Goal: Contribute content

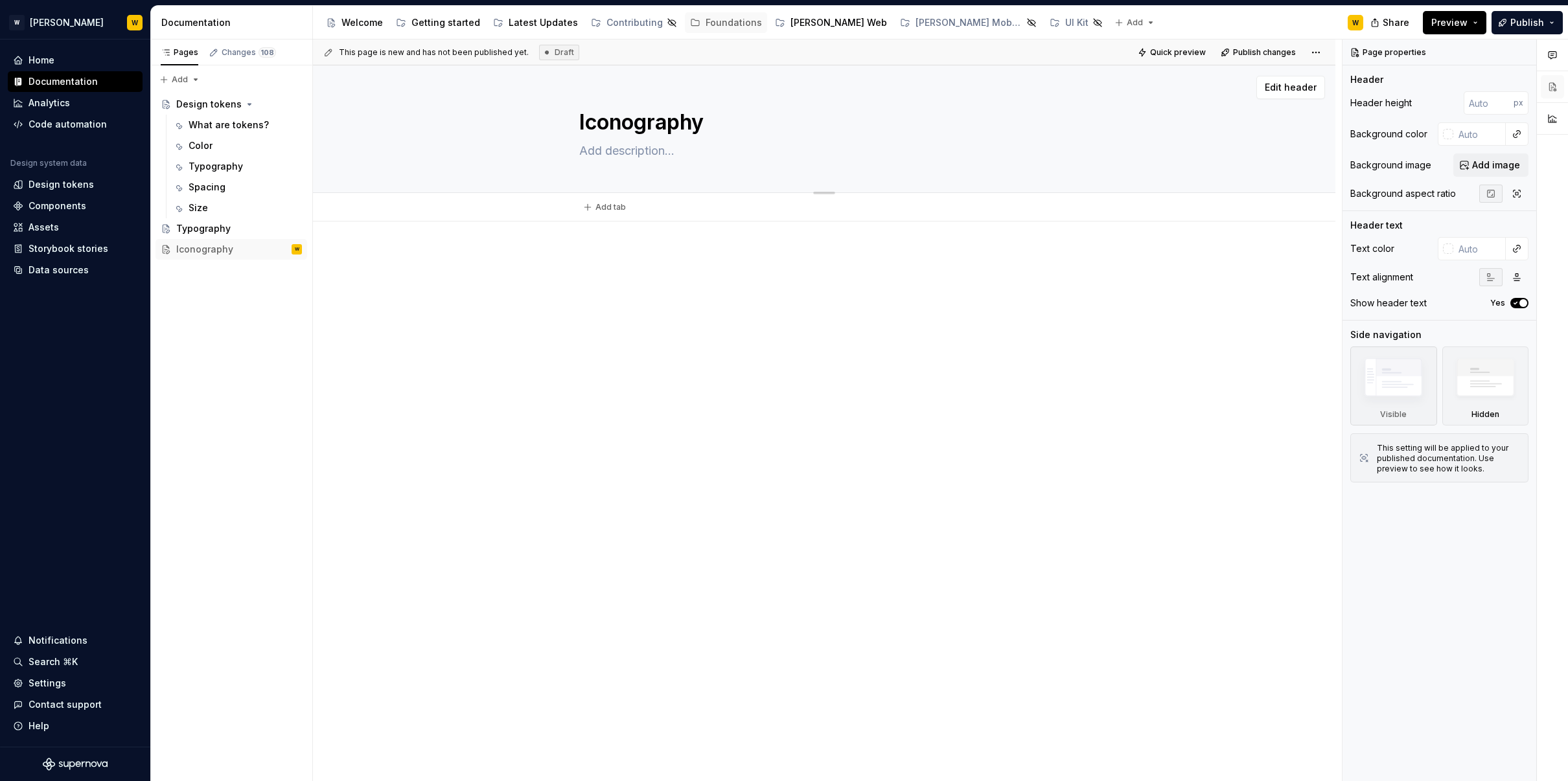
type textarea "*"
click at [663, 153] on textarea at bounding box center [821, 150] width 490 height 20
paste textarea "System icons are symbols used to represent ideas, objects or actions. They comm…"
type textarea "System icons are symbols used to represent ideas, objects or actions. They comm…"
type textarea "*"
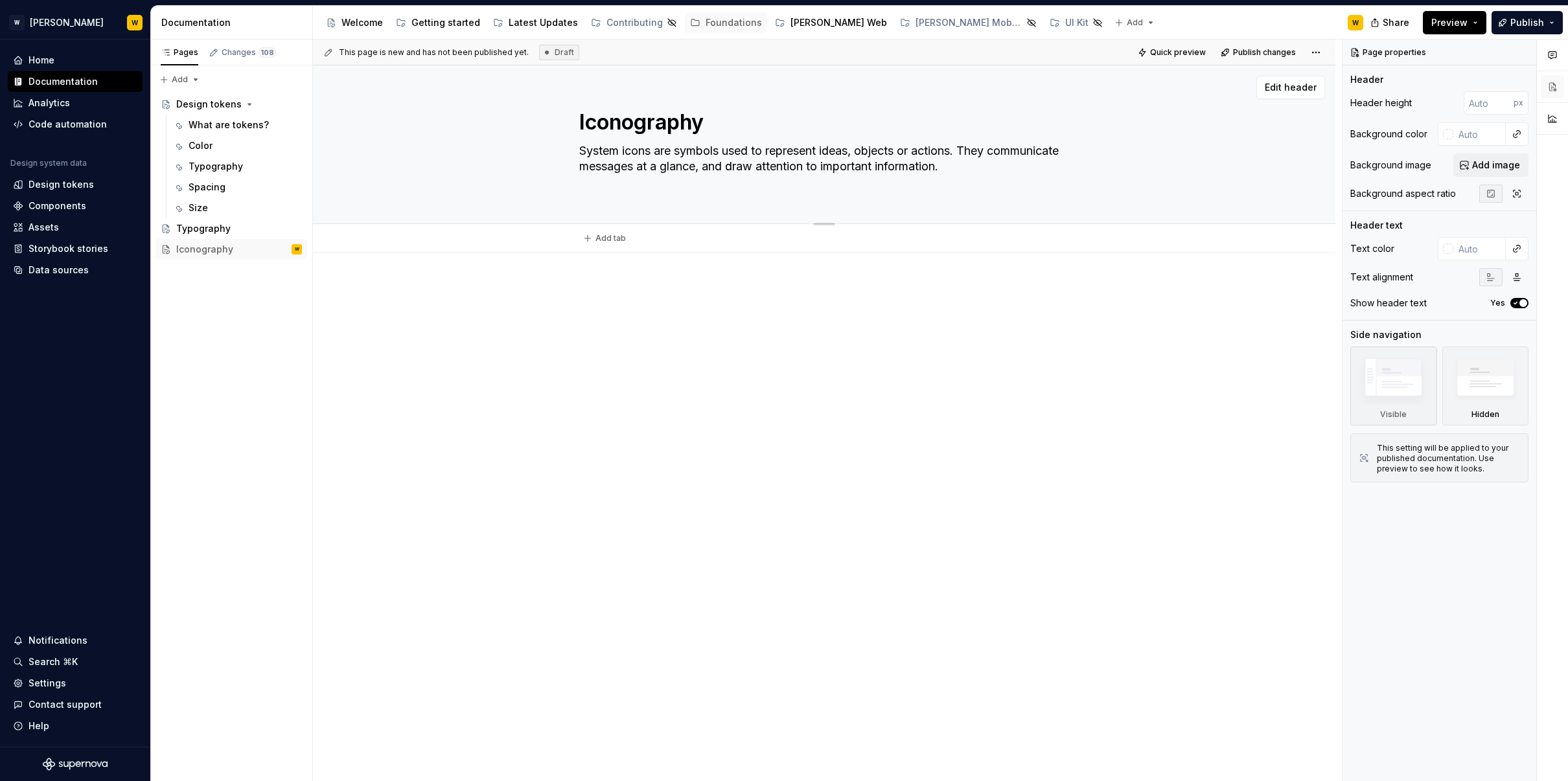
click at [652, 164] on textarea "System icons are symbols used to represent ideas, objects or actions. They comm…" at bounding box center [821, 167] width 490 height 52
click at [587, 167] on textarea "System icons are symbols used to represent ideas, objects or actions. They comm…" at bounding box center [821, 167] width 490 height 52
type textarea "System icons are symbols used to represent ideas, objects or actions. They comm…"
type textarea "*"
type textarea "System icons are symbols used to represent ideas, objects or actions. They comm…"
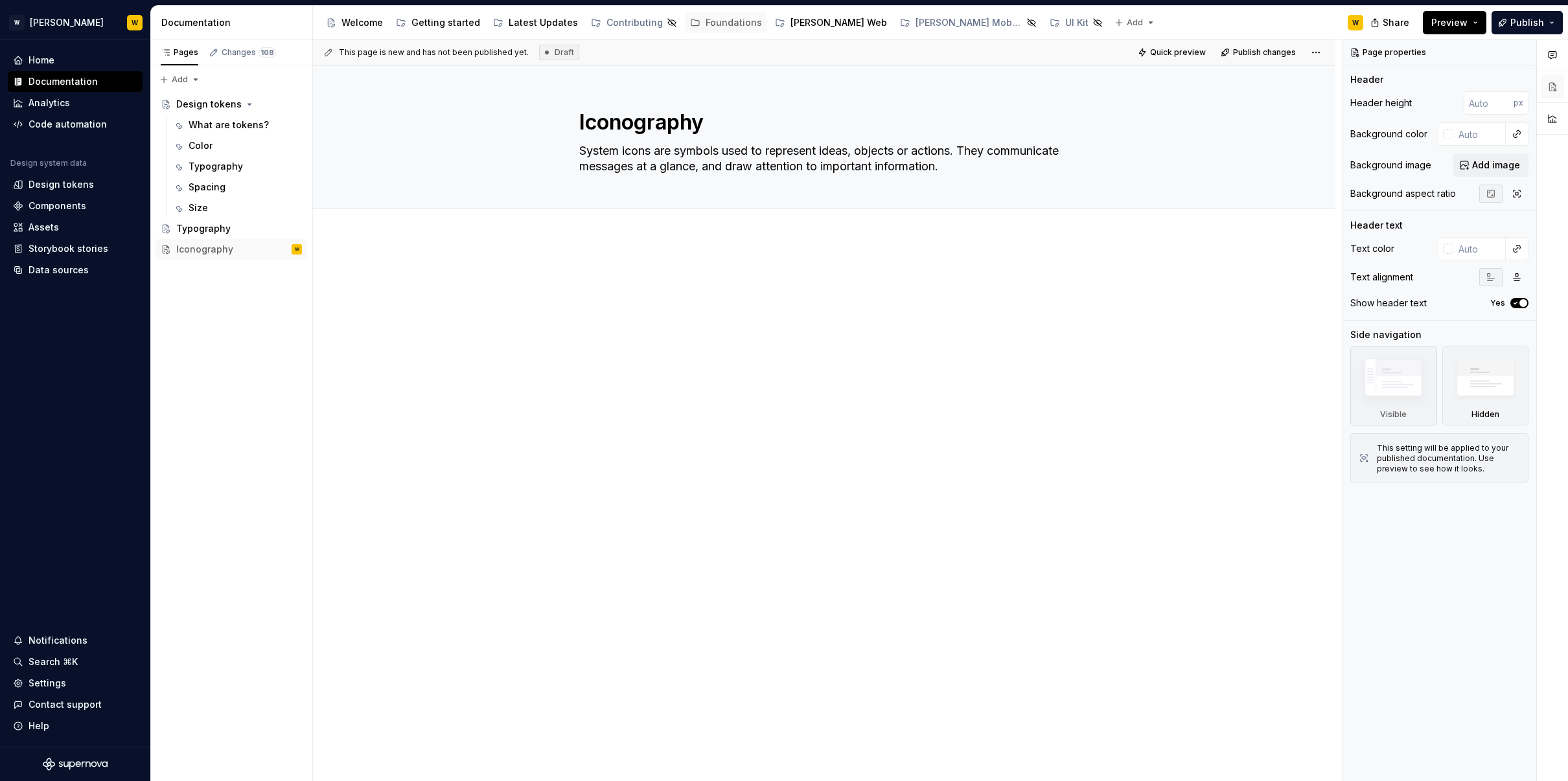
click at [702, 292] on div at bounding box center [824, 292] width 490 height 49
click at [618, 220] on span "Add tab" at bounding box center [610, 223] width 30 height 11
click at [682, 314] on div at bounding box center [824, 292] width 490 height 49
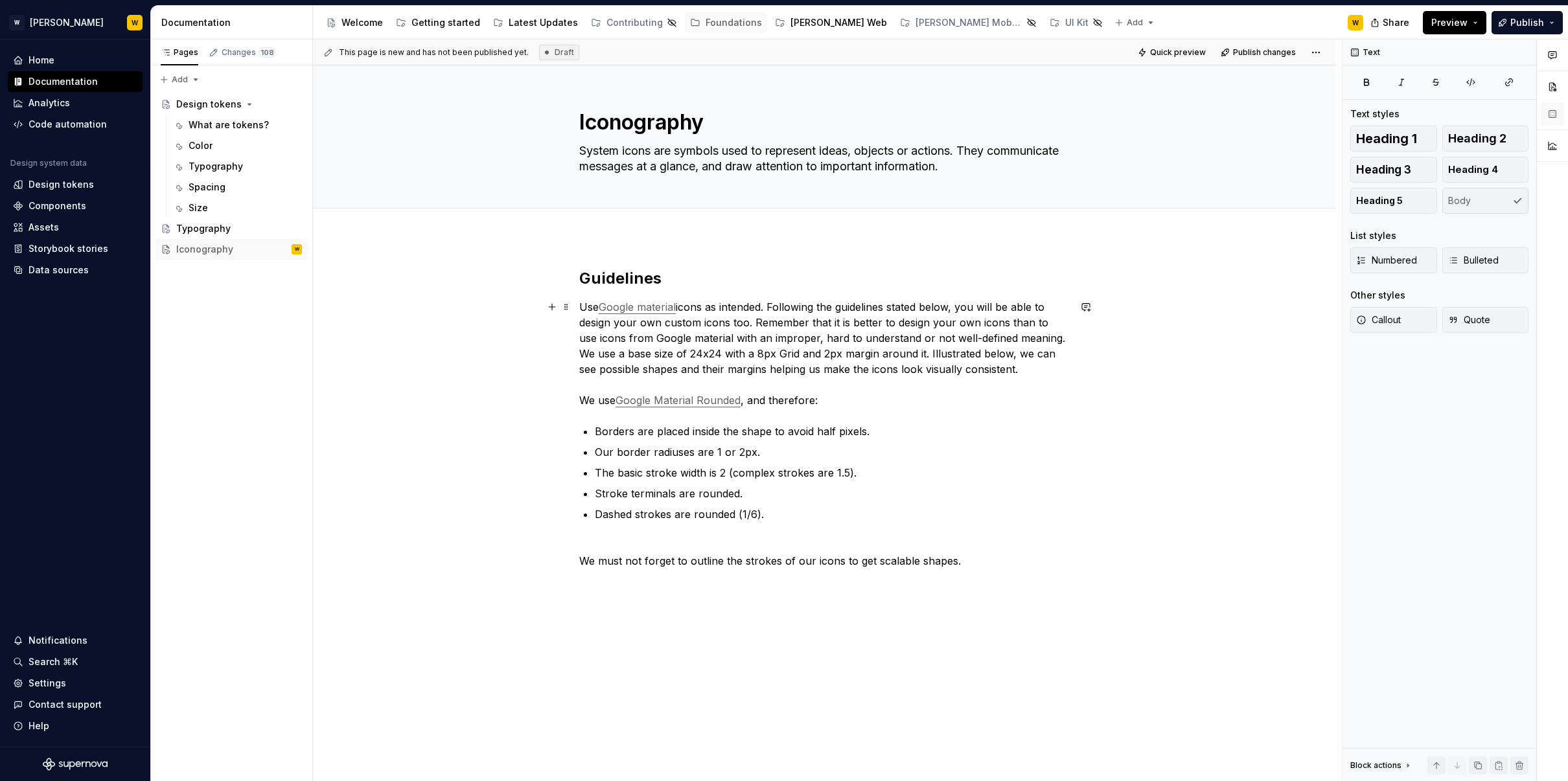
click at [505, 370] on div "Guidelines Use Google material icons as intended. Following the guidelines stat…" at bounding box center [824, 535] width 1022 height 597
type textarea "*"
